Goal: Information Seeking & Learning: Learn about a topic

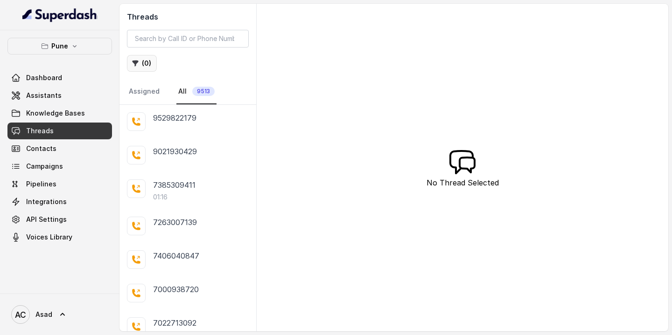
click at [148, 62] on button "( 0 )" at bounding box center [142, 63] width 30 height 17
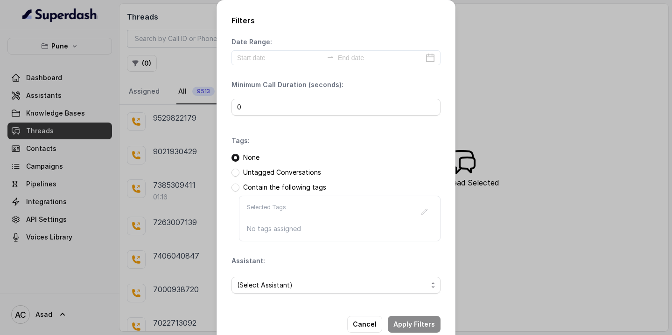
scroll to position [20, 0]
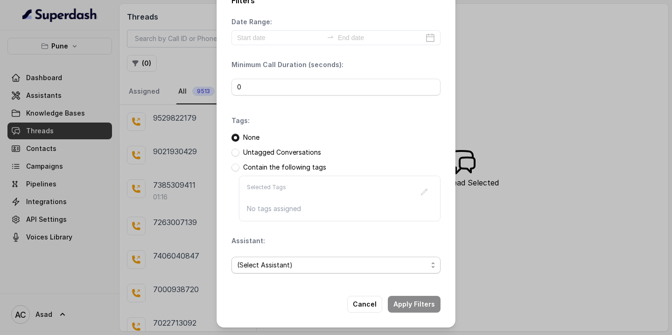
click at [282, 266] on span "(Select Assistant)" at bounding box center [332, 265] width 190 height 11
click at [285, 267] on span "(Select Assistant)" at bounding box center [332, 265] width 190 height 11
click at [260, 264] on span "(Select Assistant)" at bounding box center [332, 265] width 190 height 11
click at [371, 308] on div "Filters Date Range: Minimum Call Duration (seconds): 0 Tags: None Untagged Conv…" at bounding box center [335, 154] width 239 height 348
click at [371, 308] on button "Cancel" at bounding box center [364, 304] width 35 height 17
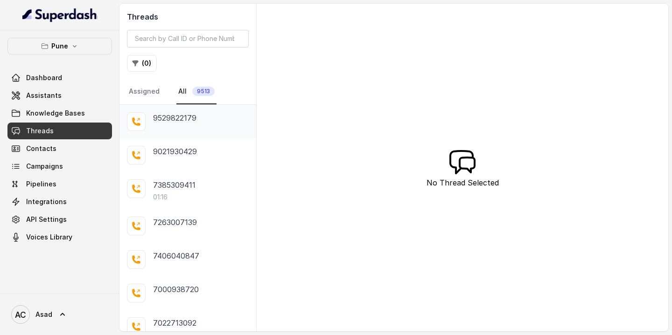
click at [166, 122] on p "9529822179" at bounding box center [174, 117] width 43 height 11
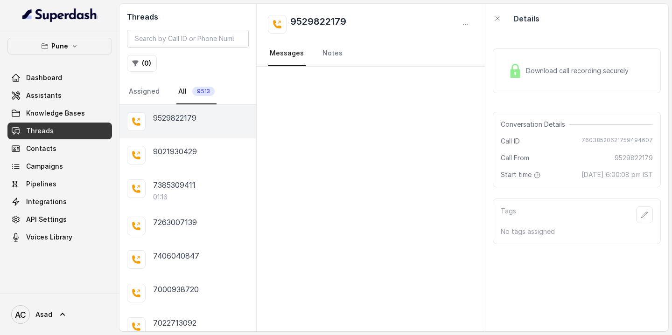
click at [205, 83] on link "All 9513" at bounding box center [196, 91] width 40 height 25
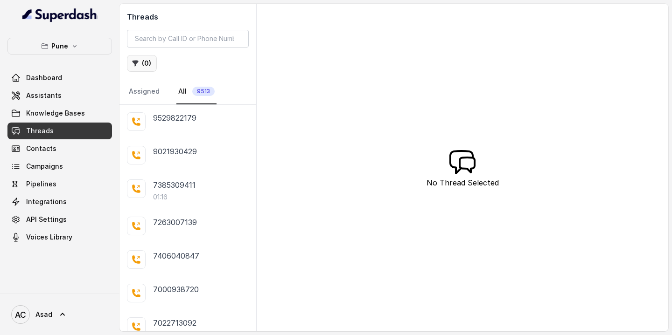
click at [143, 63] on button "( 0 )" at bounding box center [142, 63] width 30 height 17
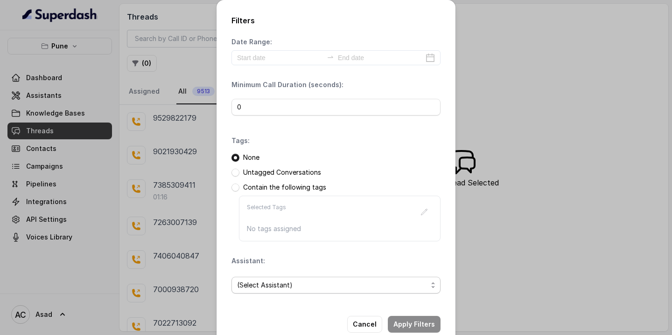
click at [263, 287] on span "(Select Assistant)" at bounding box center [332, 285] width 190 height 11
click at [313, 261] on div "Assistant: (Select Assistant)" at bounding box center [335, 279] width 209 height 45
click at [260, 174] on p "Untagged Conversations" at bounding box center [282, 172] width 78 height 9
click at [237, 171] on span at bounding box center [235, 173] width 8 height 8
click at [274, 287] on span "(Select Assistant)" at bounding box center [332, 285] width 190 height 11
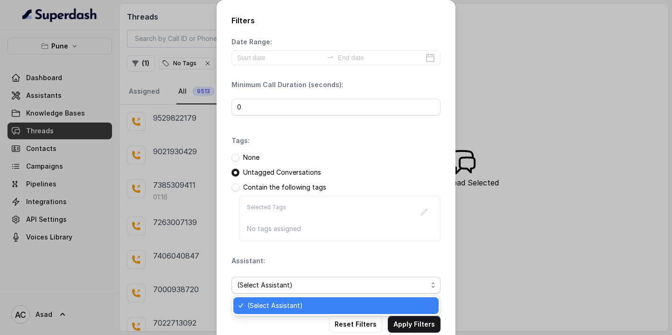
click at [274, 287] on span "(Select Assistant)" at bounding box center [332, 285] width 190 height 11
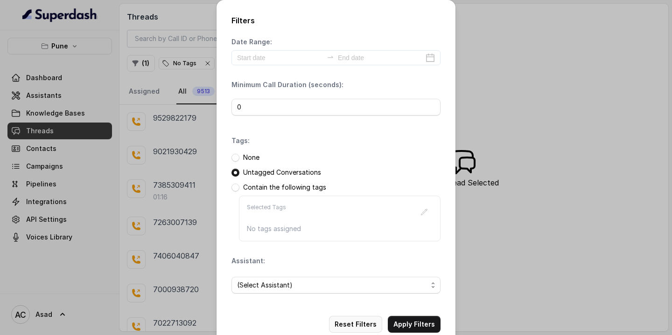
click at [359, 325] on button "Reset Filters" at bounding box center [355, 324] width 53 height 17
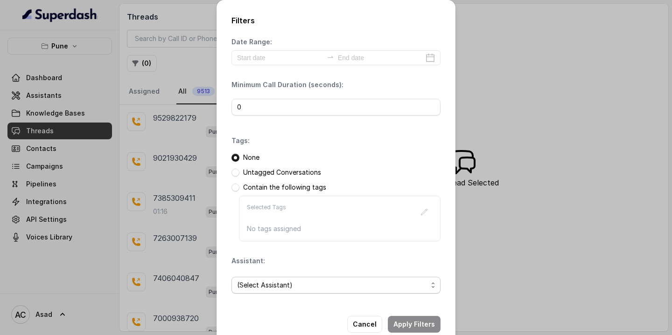
click at [267, 283] on span "(Select Assistant)" at bounding box center [332, 285] width 190 height 11
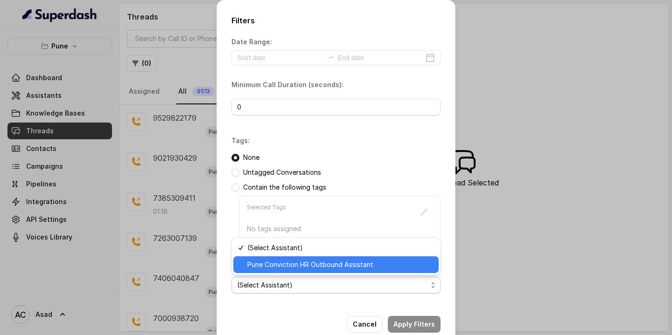
click at [275, 258] on div "Pune Conviction HR Outbound Assistant" at bounding box center [335, 265] width 205 height 17
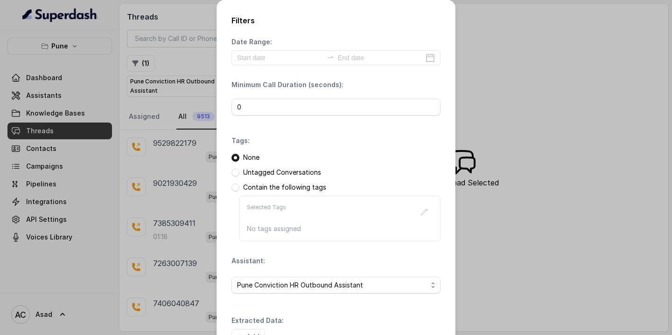
scroll to position [65, 0]
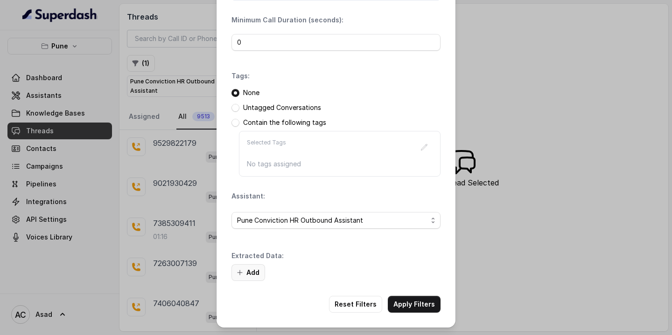
click at [257, 273] on button "Add" at bounding box center [248, 272] width 34 height 17
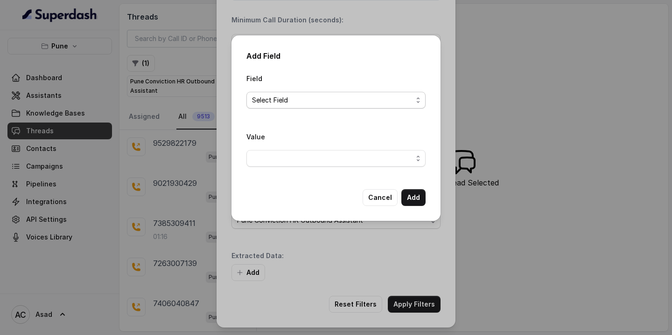
click at [290, 102] on span "Select Field" at bounding box center [332, 100] width 160 height 11
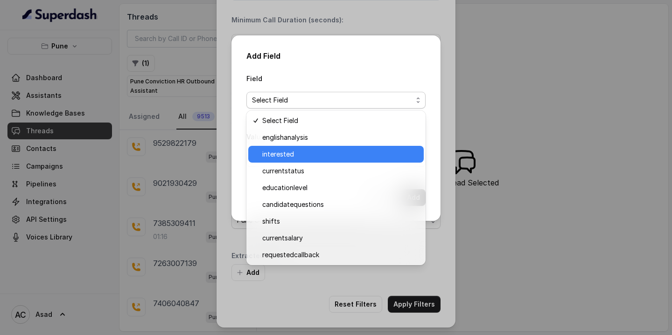
click at [286, 155] on span "interested" at bounding box center [340, 154] width 156 height 11
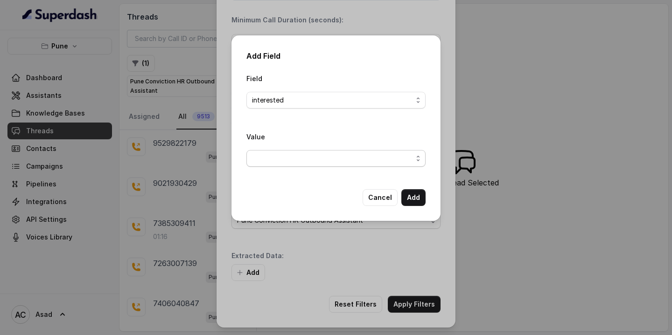
click at [280, 160] on span "button" at bounding box center [335, 158] width 179 height 17
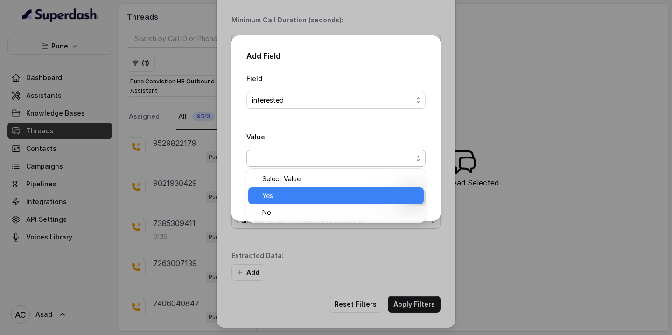
click at [273, 196] on span "Yes" at bounding box center [340, 195] width 156 height 11
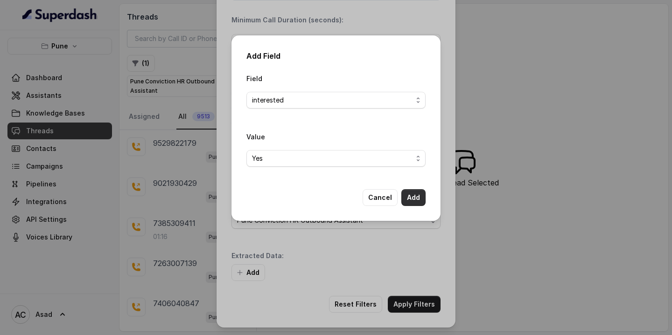
click at [414, 201] on button "Add" at bounding box center [413, 197] width 24 height 17
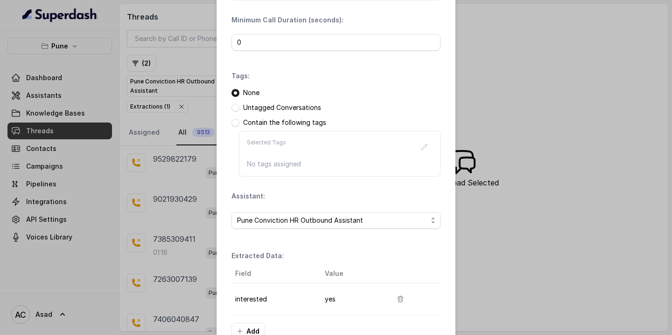
scroll to position [124, 0]
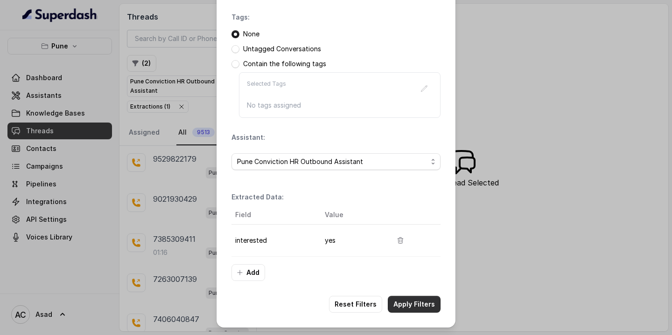
click at [404, 303] on button "Apply Filters" at bounding box center [414, 304] width 53 height 17
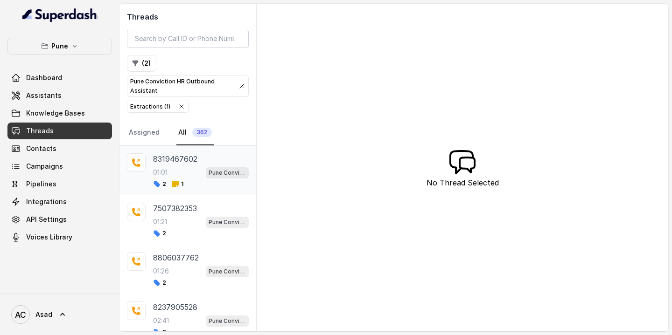
click at [175, 169] on div "01:01 Pune Conviction HR Outbound Assistant" at bounding box center [201, 173] width 96 height 12
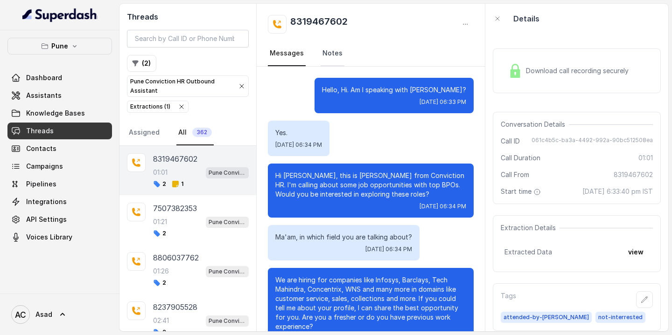
click at [331, 55] on link "Notes" at bounding box center [332, 53] width 24 height 25
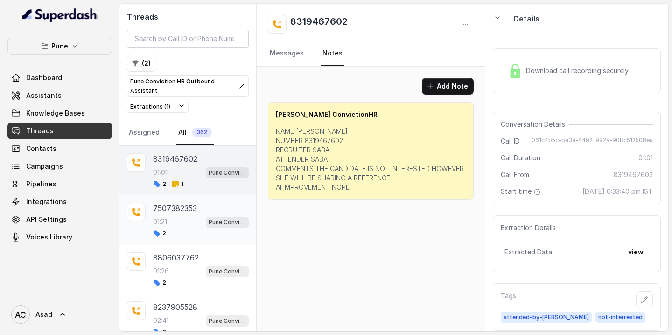
click at [179, 215] on div "7507382353 01:21 Pune Conviction HR Outbound Assistant 2" at bounding box center [201, 220] width 96 height 35
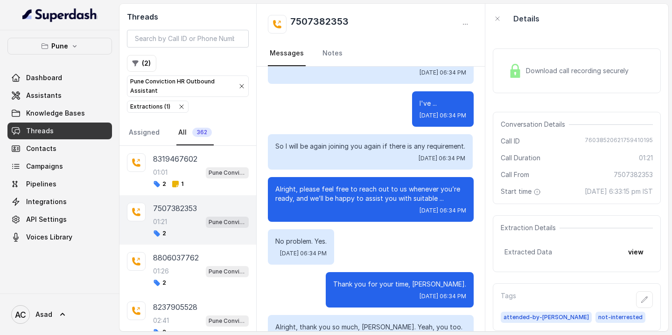
scroll to position [601, 0]
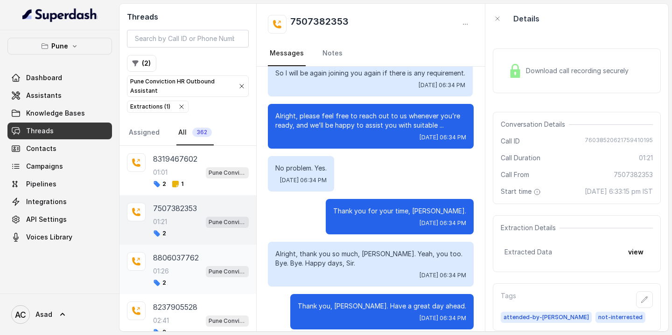
click at [194, 262] on p "8806037762" at bounding box center [176, 257] width 46 height 11
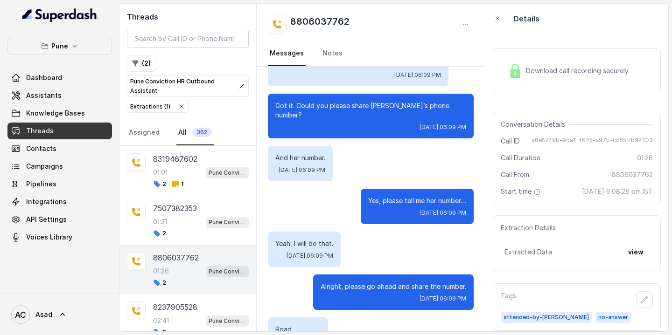
scroll to position [907, 0]
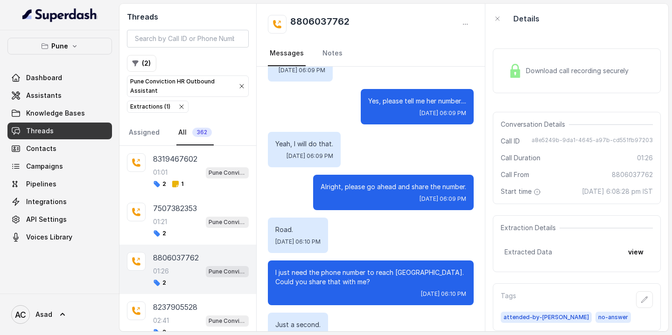
click at [174, 269] on div "01:26 Pune Conviction HR Outbound Assistant" at bounding box center [201, 271] width 96 height 12
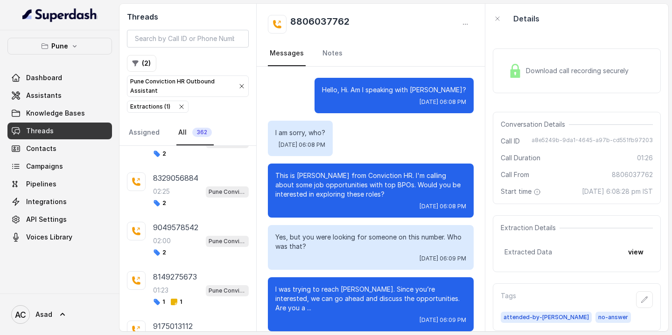
scroll to position [253, 0]
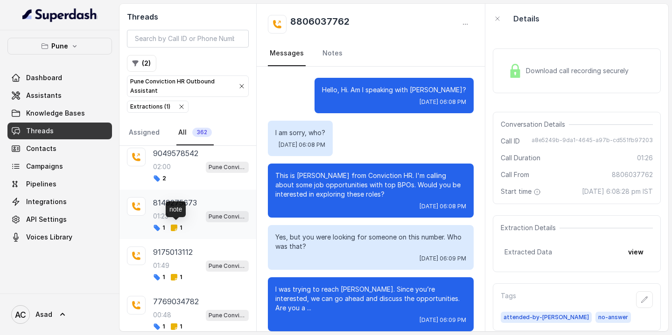
click at [175, 229] on icon at bounding box center [174, 228] width 7 height 7
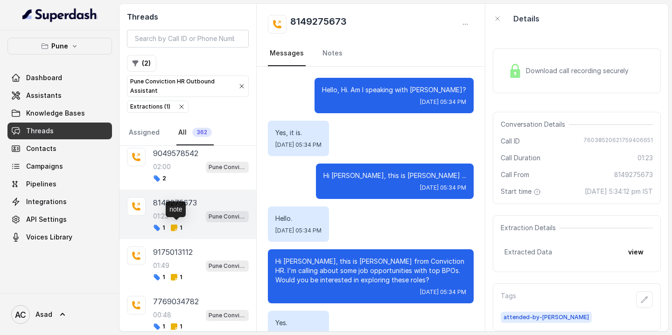
scroll to position [640, 0]
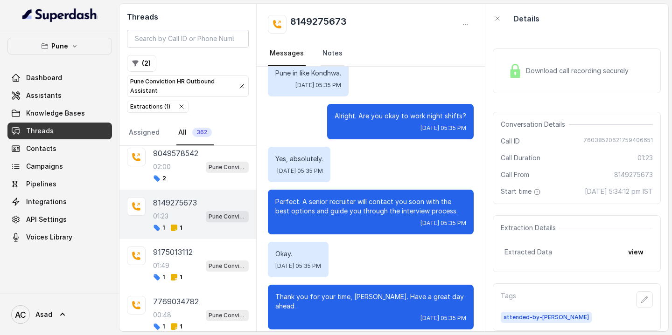
click at [332, 57] on link "Notes" at bounding box center [332, 53] width 24 height 25
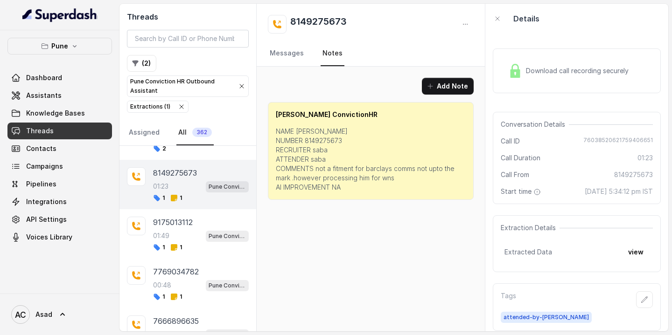
scroll to position [287, 0]
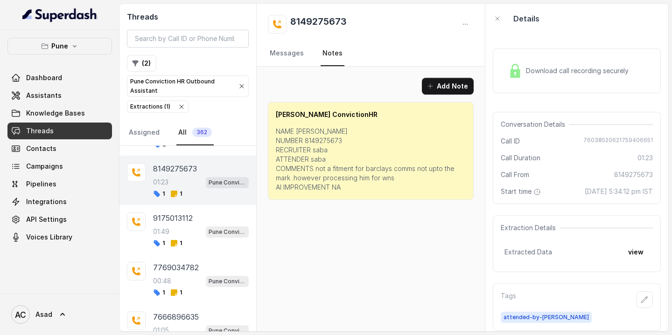
click at [172, 226] on div "01:49 Pune Conviction HR Outbound Assistant" at bounding box center [201, 232] width 96 height 12
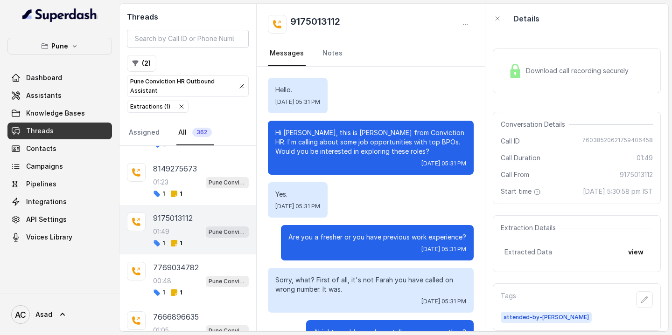
click at [188, 230] on div "01:49 Pune Conviction HR Outbound Assistant" at bounding box center [201, 232] width 96 height 12
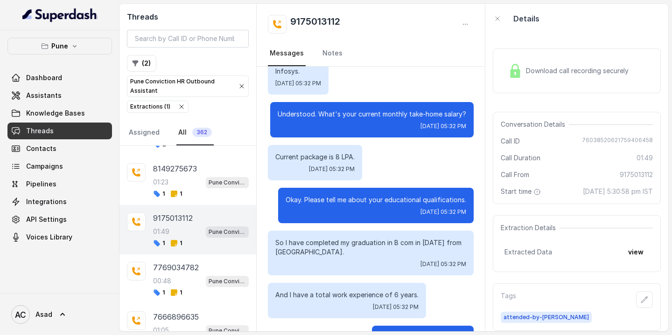
scroll to position [897, 0]
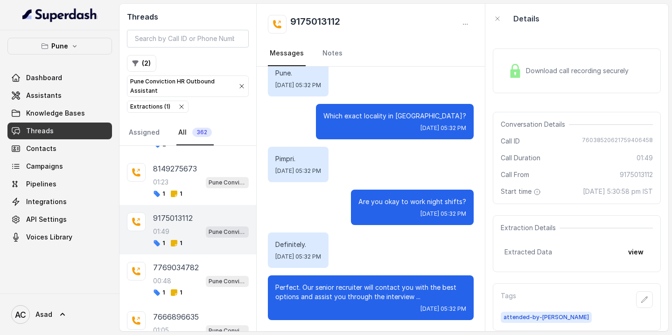
click at [174, 234] on div "01:49 Pune Conviction HR Outbound Assistant" at bounding box center [201, 232] width 96 height 12
click at [190, 226] on div "01:49 Pune Conviction HR Outbound Assistant" at bounding box center [201, 232] width 96 height 12
click at [327, 57] on link "Notes" at bounding box center [332, 53] width 24 height 25
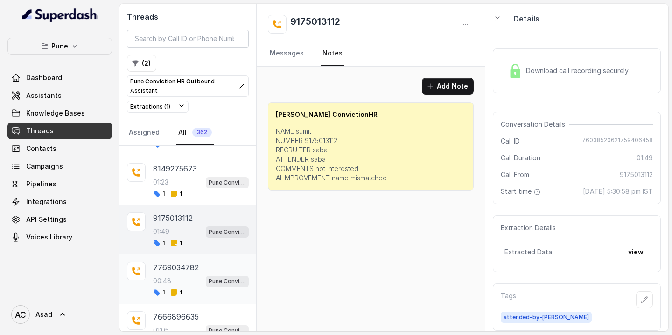
click at [175, 271] on div "7769034782 00:48 Pune Conviction HR Outbound Assistant 1 1" at bounding box center [201, 279] width 96 height 35
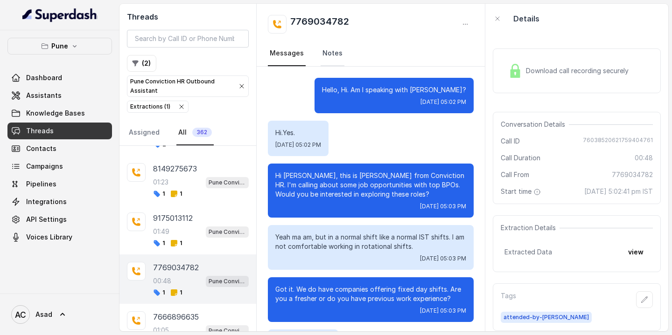
click at [333, 52] on link "Notes" at bounding box center [332, 53] width 24 height 25
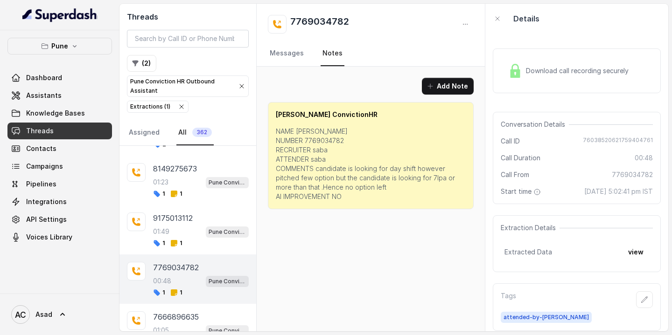
scroll to position [344, 0]
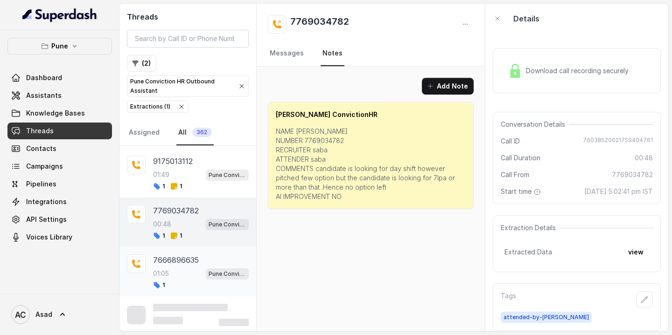
click at [185, 252] on div "7666896635 01:05 Pune Conviction HR Outbound Assistant 1" at bounding box center [187, 271] width 137 height 49
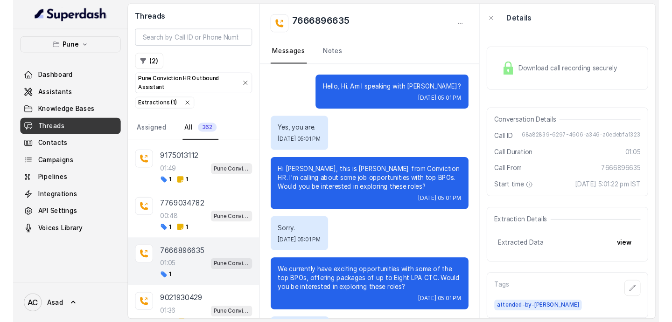
scroll to position [416, 0]
